Goal: Task Accomplishment & Management: Manage account settings

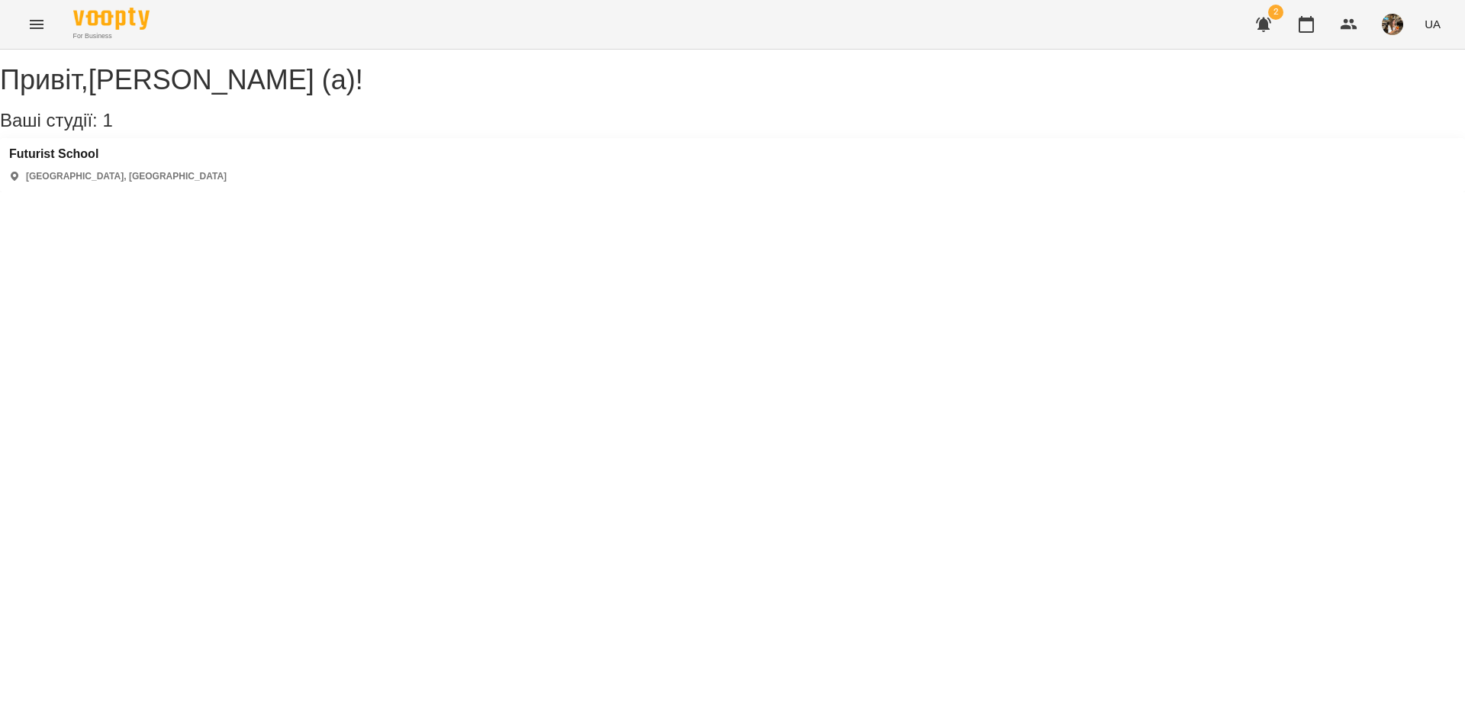
drag, startPoint x: 14, startPoint y: 24, endPoint x: 26, endPoint y: 27, distance: 12.6
click at [26, 27] on div "For Business 2 UA" at bounding box center [732, 24] width 1465 height 49
click at [26, 27] on button "Menu" at bounding box center [36, 24] width 37 height 37
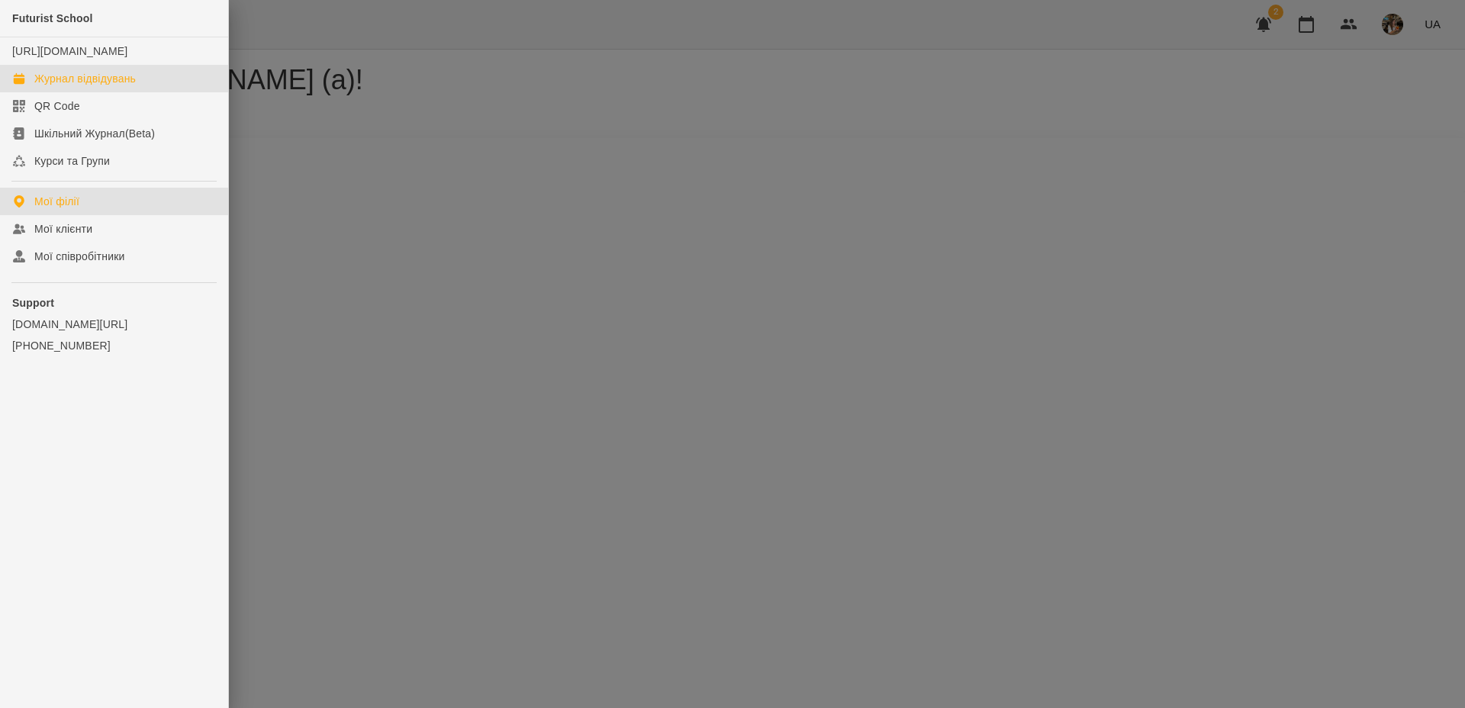
click at [63, 86] on div "Журнал відвідувань" at bounding box center [84, 78] width 101 height 15
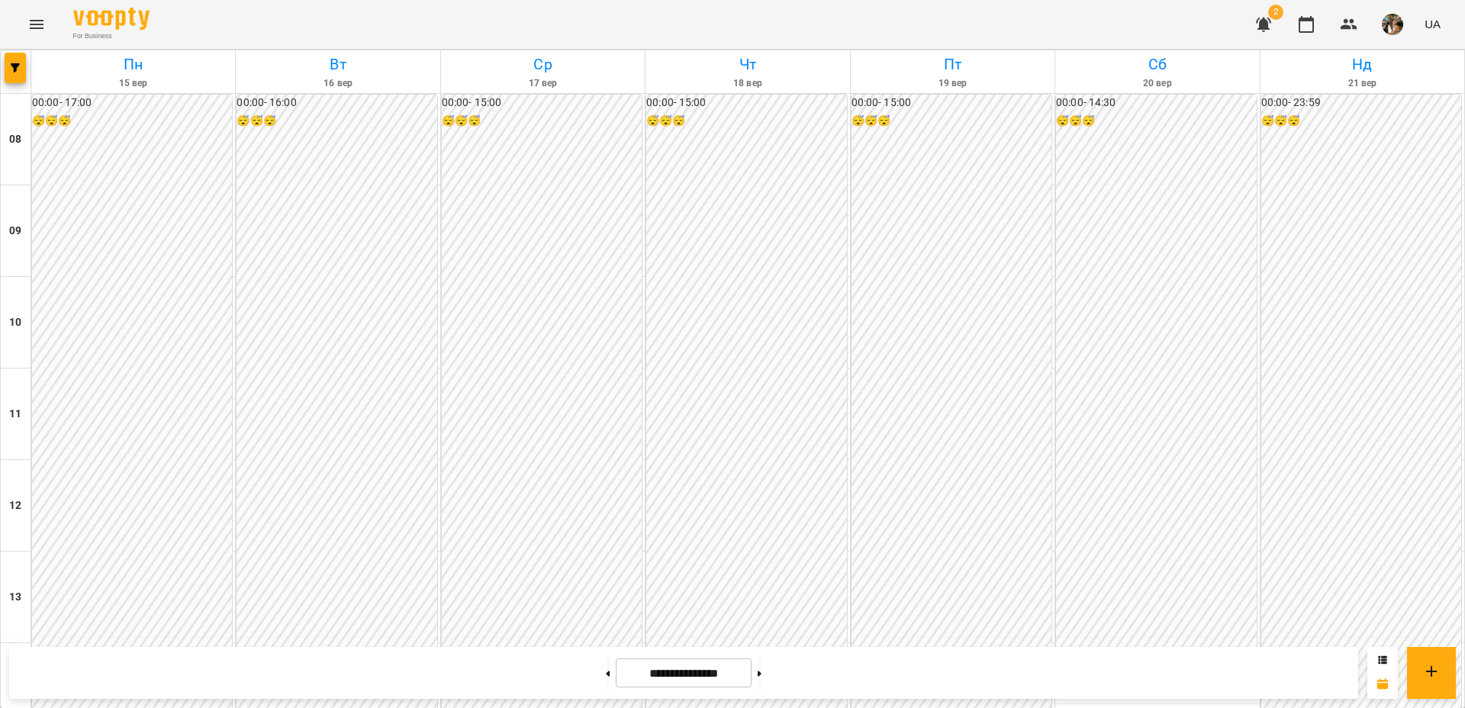
scroll to position [797, 0]
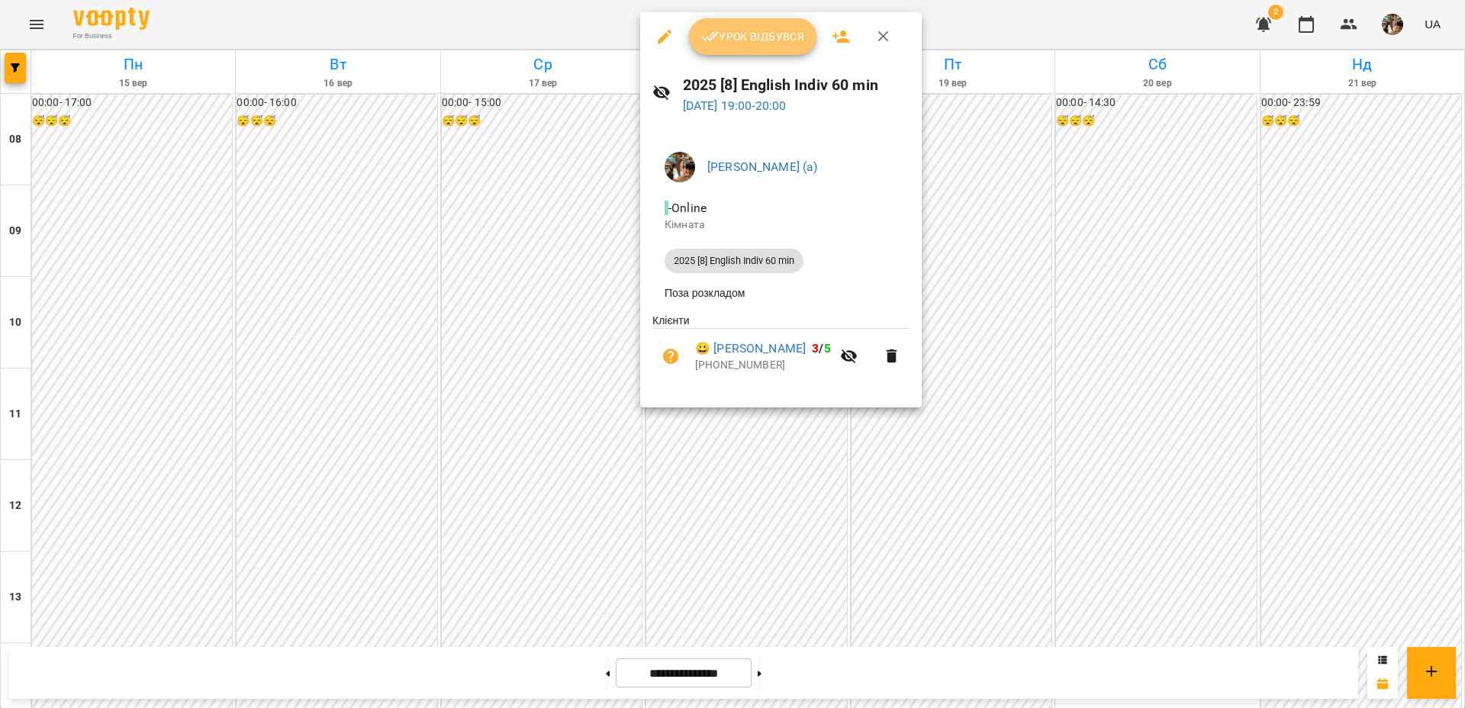
click at [778, 35] on span "Урок відбувся" at bounding box center [753, 36] width 104 height 18
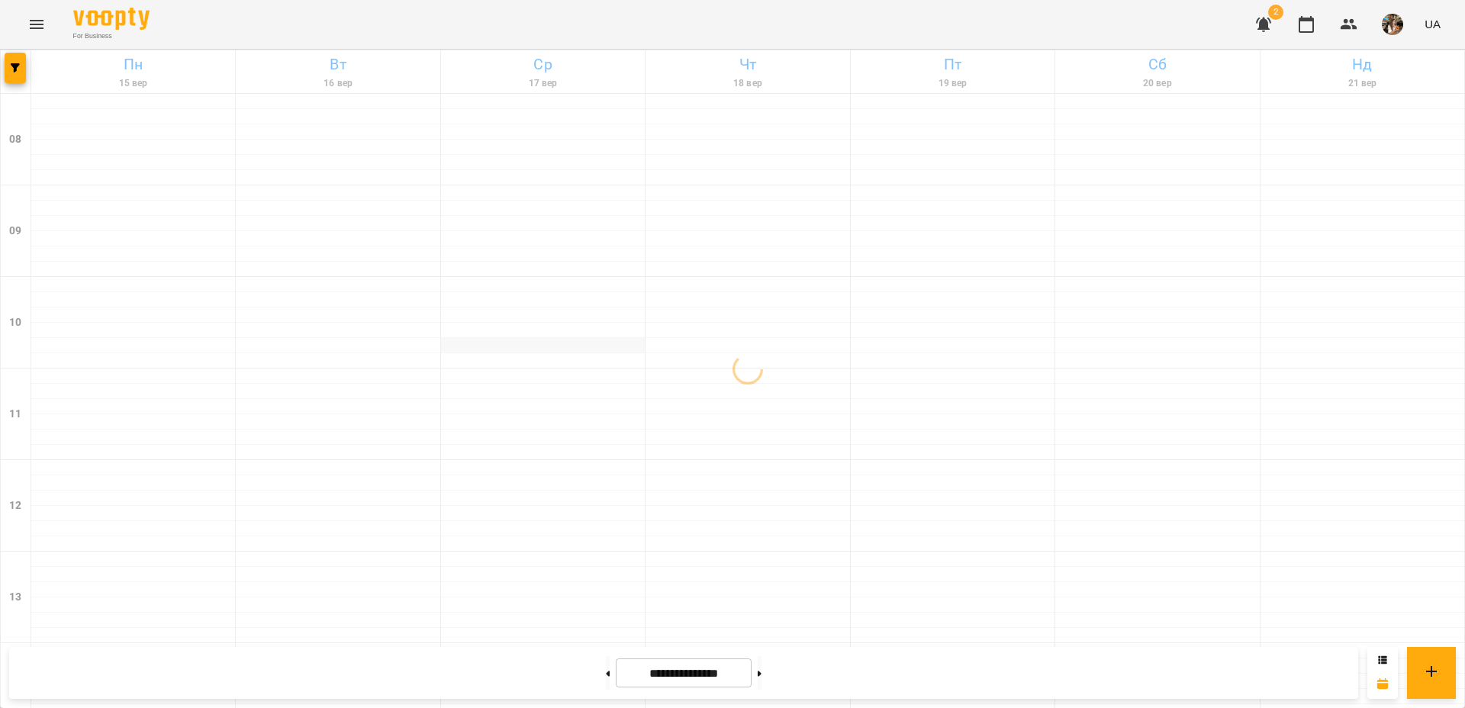
scroll to position [828, 0]
